Goal: Transaction & Acquisition: Purchase product/service

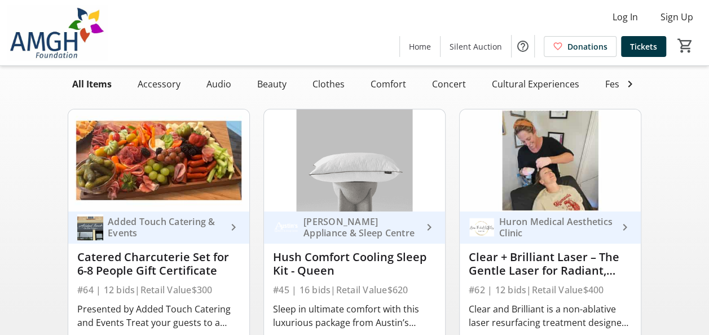
scroll to position [113, 0]
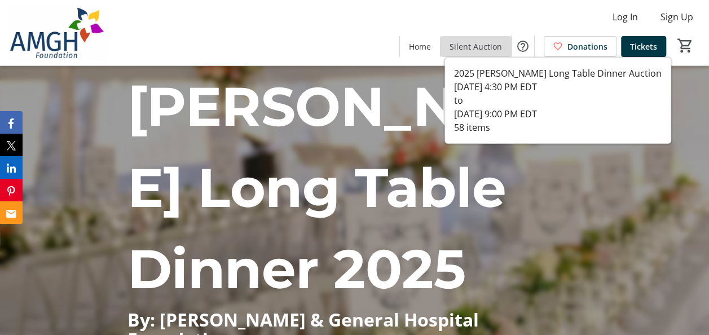
click at [494, 50] on span "Silent Auction" at bounding box center [475, 47] width 52 height 12
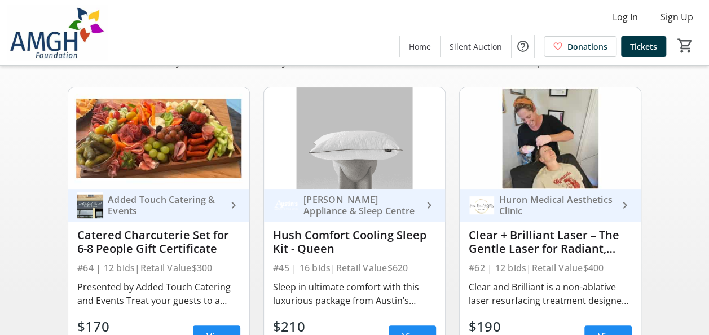
scroll to position [113, 0]
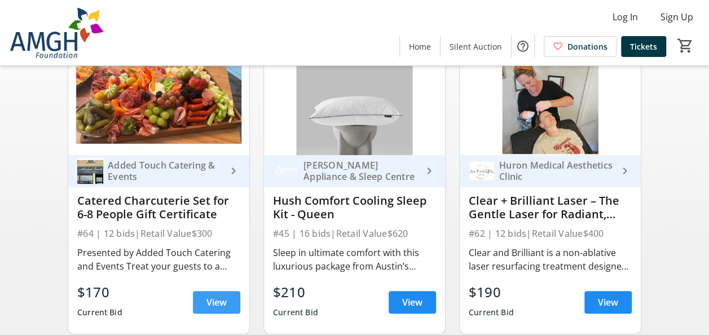
click at [227, 308] on span "View" at bounding box center [216, 302] width 20 height 14
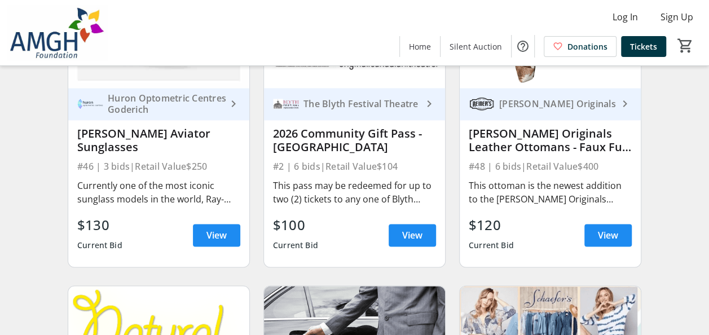
scroll to position [789, 0]
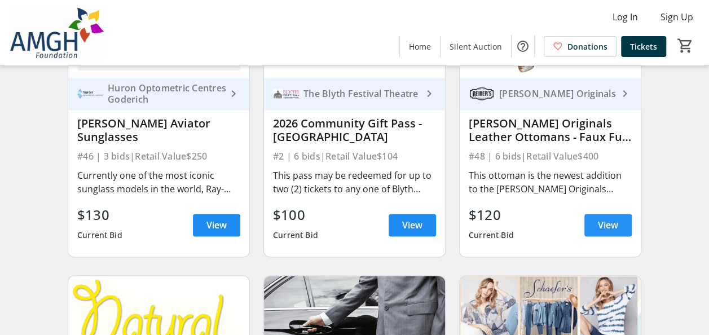
click at [592, 238] on span at bounding box center [607, 224] width 47 height 27
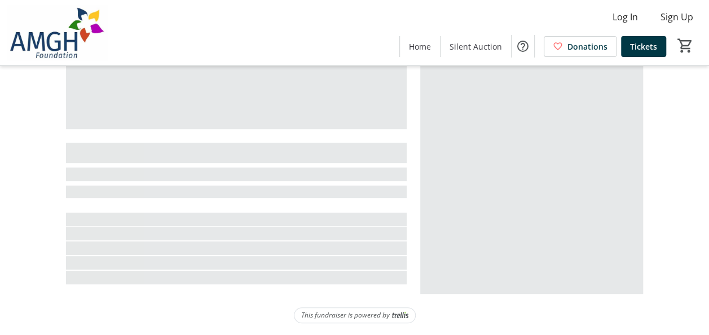
scroll to position [170, 0]
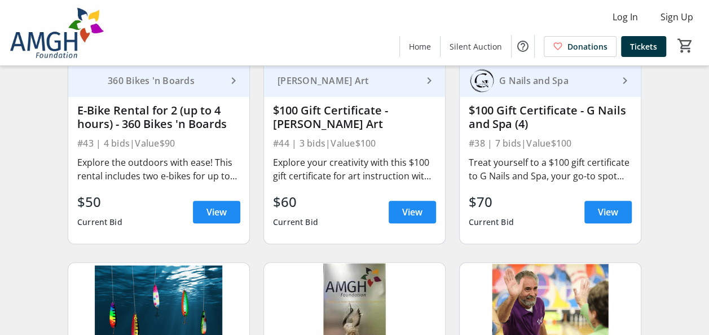
scroll to position [4286, 0]
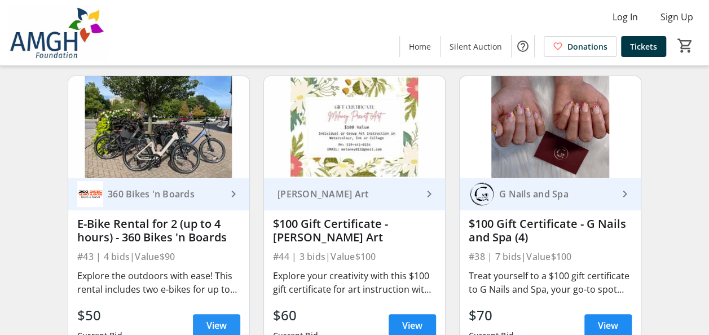
click at [223, 320] on span at bounding box center [216, 325] width 47 height 27
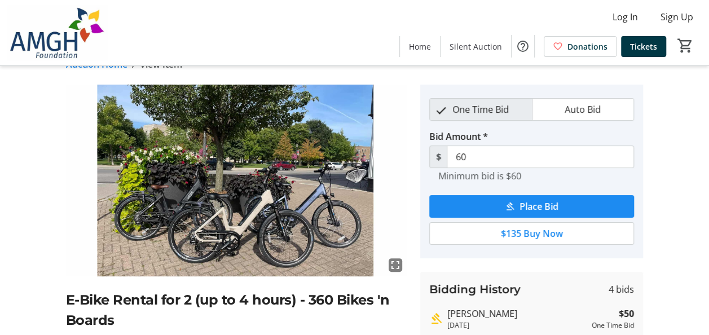
scroll to position [56, 0]
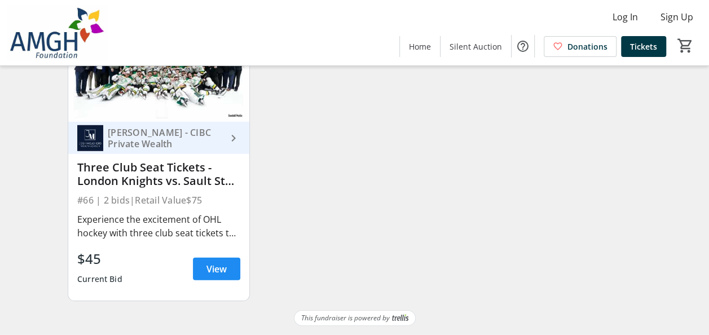
scroll to position [5832, 0]
click at [232, 258] on span at bounding box center [216, 268] width 47 height 27
